Goal: Task Accomplishment & Management: Manage account settings

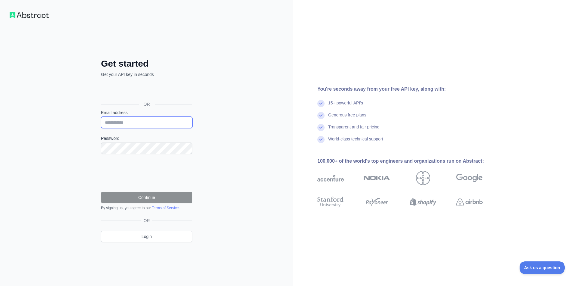
click at [139, 125] on input "Email address" at bounding box center [146, 122] width 91 height 11
click at [133, 126] on input "Email address" at bounding box center [146, 122] width 91 height 11
type input "**********"
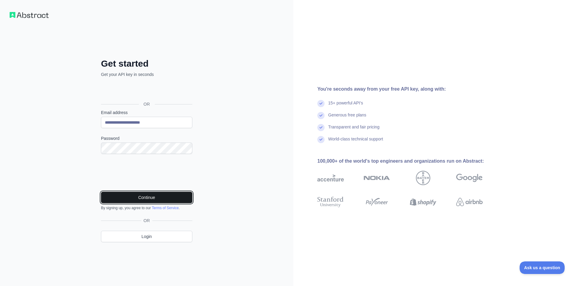
click at [109, 198] on button "Continue" at bounding box center [146, 197] width 91 height 11
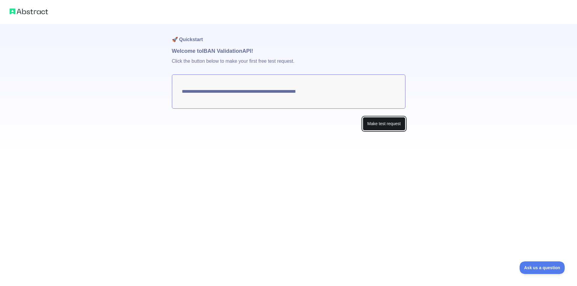
click at [381, 123] on button "Make test request" at bounding box center [384, 124] width 42 height 14
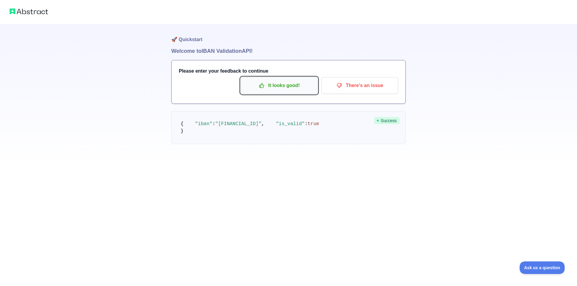
click at [269, 88] on p "It looks good!" at bounding box center [279, 86] width 68 height 10
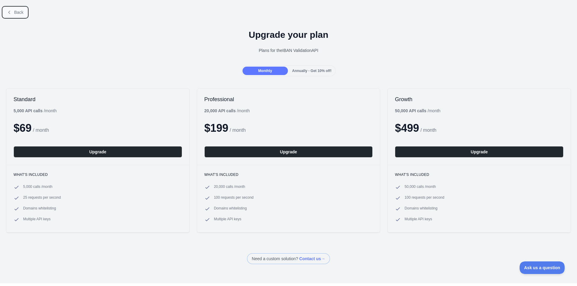
click at [19, 13] on span "Back" at bounding box center [18, 12] width 9 height 5
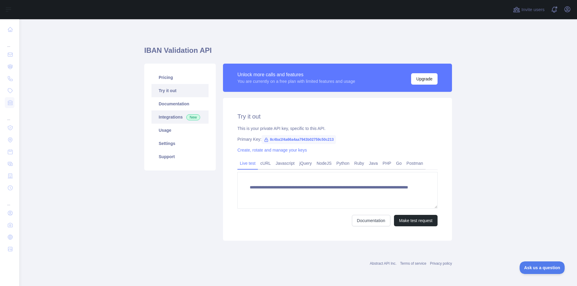
click at [156, 116] on link "Integrations New" at bounding box center [179, 117] width 57 height 13
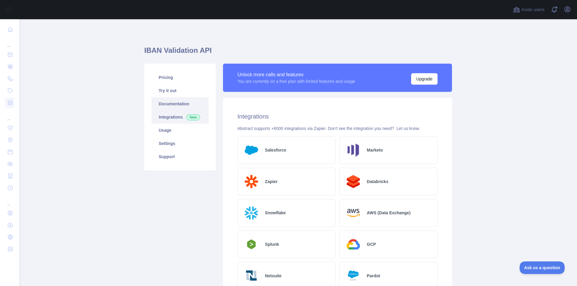
click at [166, 103] on link "Documentation" at bounding box center [179, 103] width 57 height 13
click at [181, 101] on link "Documentation" at bounding box center [179, 103] width 57 height 13
click at [176, 131] on link "Usage" at bounding box center [179, 130] width 57 height 13
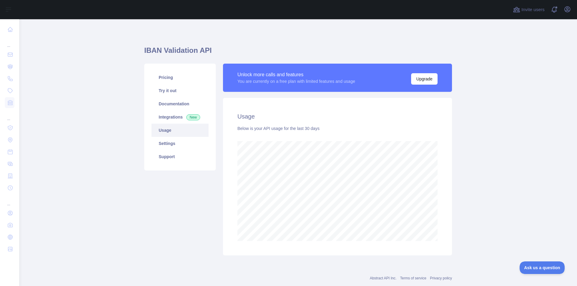
scroll to position [267, 553]
click at [170, 81] on link "Pricing" at bounding box center [179, 77] width 57 height 13
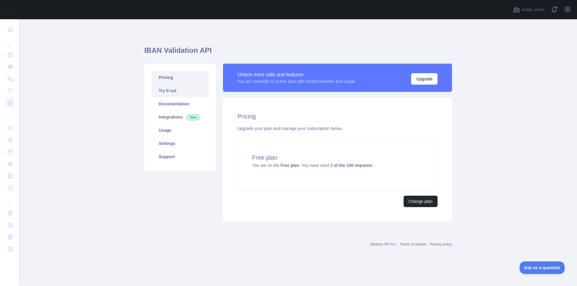
click at [164, 88] on link "Try it out" at bounding box center [179, 90] width 57 height 13
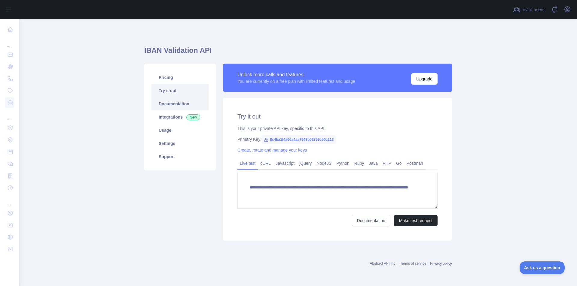
click at [170, 100] on link "Documentation" at bounding box center [179, 103] width 57 height 13
click at [565, 11] on icon "button" at bounding box center [567, 9] width 5 height 5
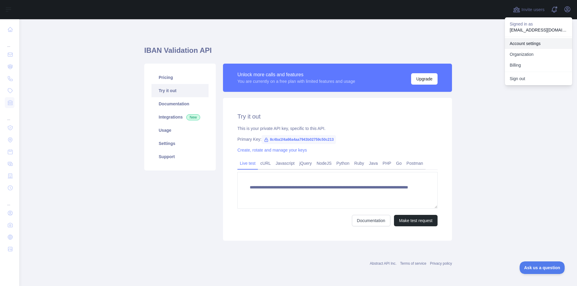
click at [540, 45] on link "Account settings" at bounding box center [538, 43] width 67 height 11
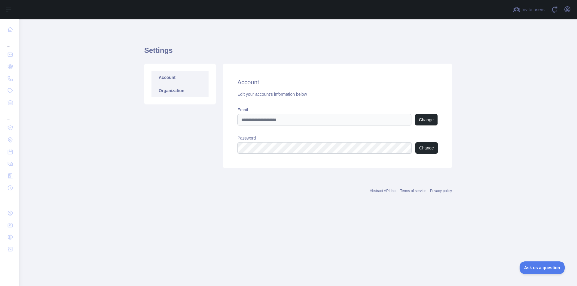
click at [185, 95] on link "Organization" at bounding box center [179, 90] width 57 height 13
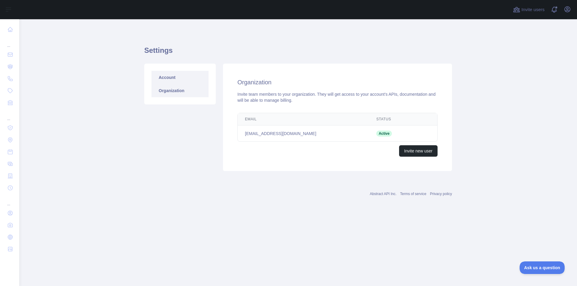
click at [179, 80] on link "Account" at bounding box center [179, 77] width 57 height 13
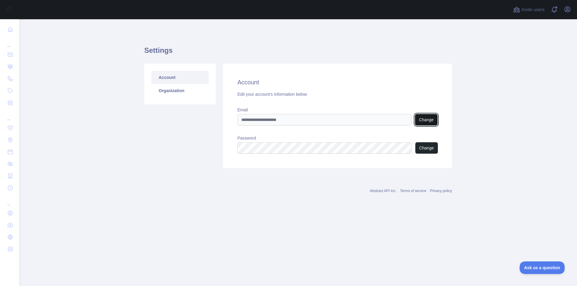
click at [427, 121] on button "Change" at bounding box center [426, 119] width 23 height 11
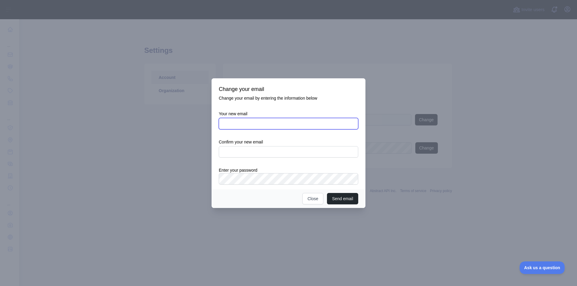
click at [274, 122] on input "Your new email" at bounding box center [288, 123] width 139 height 11
click at [270, 127] on input "Your new email" at bounding box center [288, 123] width 139 height 11
type input "**********"
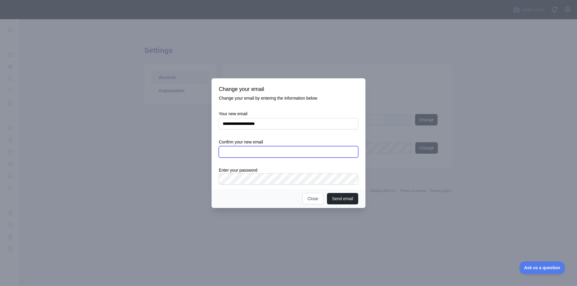
click at [263, 149] on input "text" at bounding box center [288, 151] width 139 height 11
type input "**********"
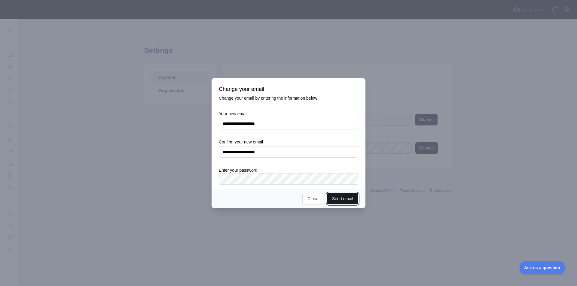
click at [336, 200] on button "Send email" at bounding box center [342, 198] width 31 height 11
